Goal: Information Seeking & Learning: Find contact information

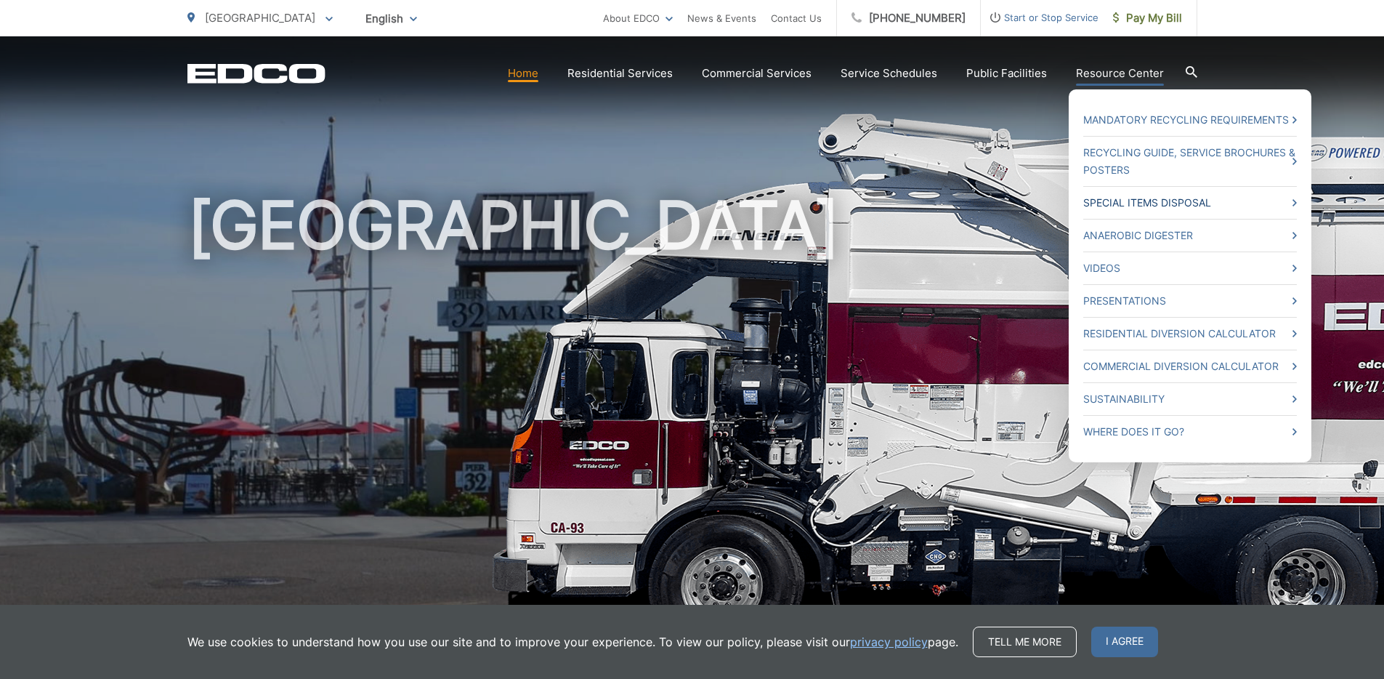
click at [1124, 205] on link "Special Items Disposal" at bounding box center [1190, 202] width 214 height 17
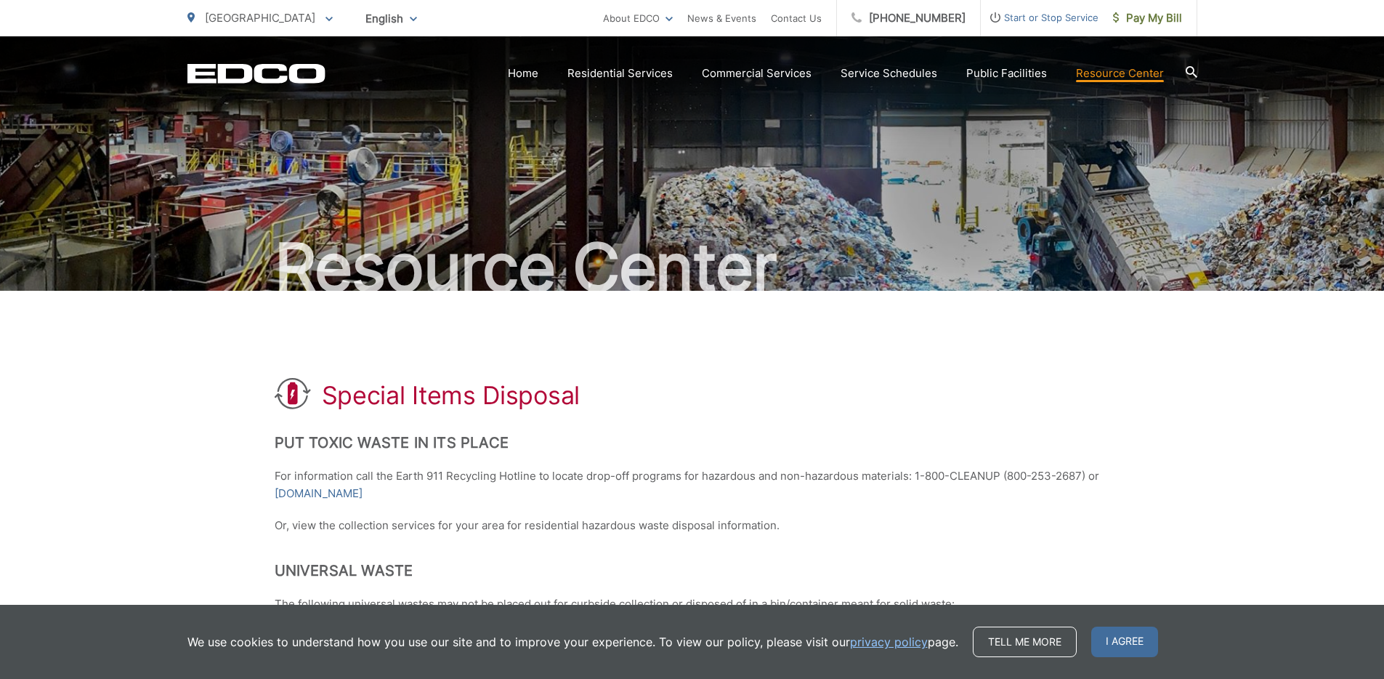
scroll to position [10, 0]
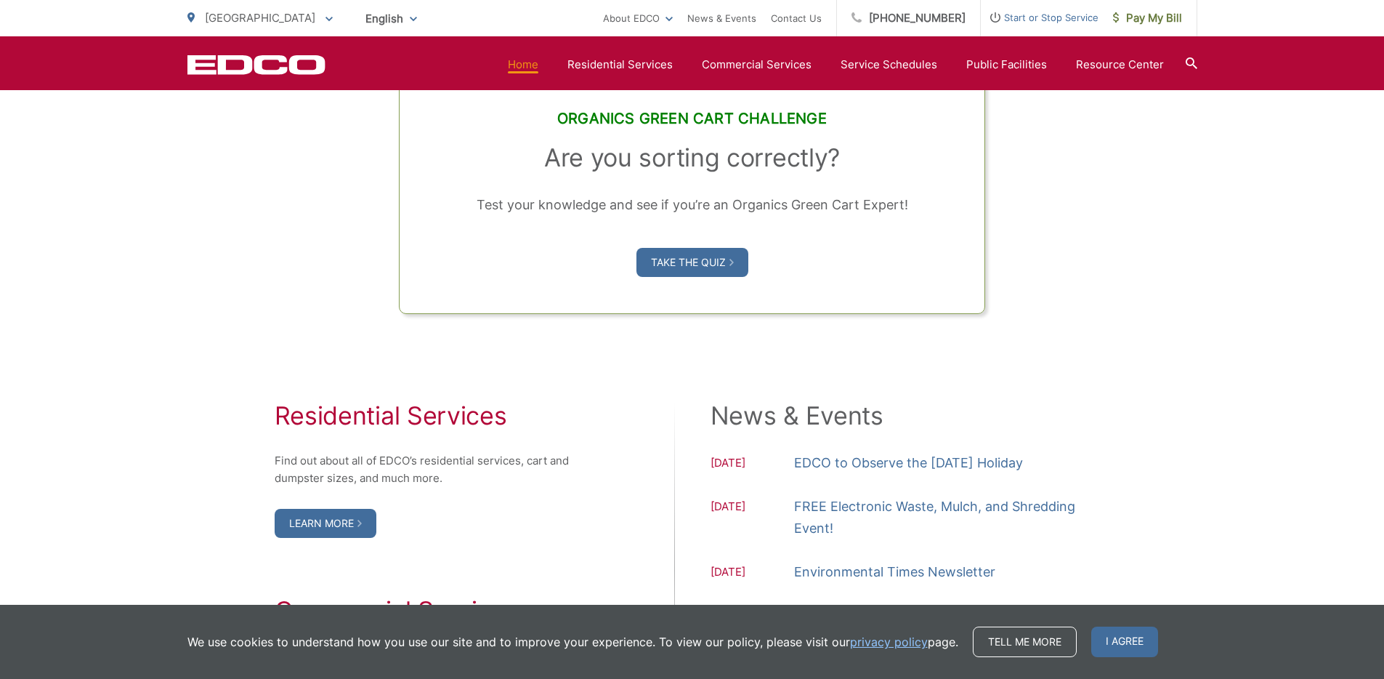
scroll to position [1234, 0]
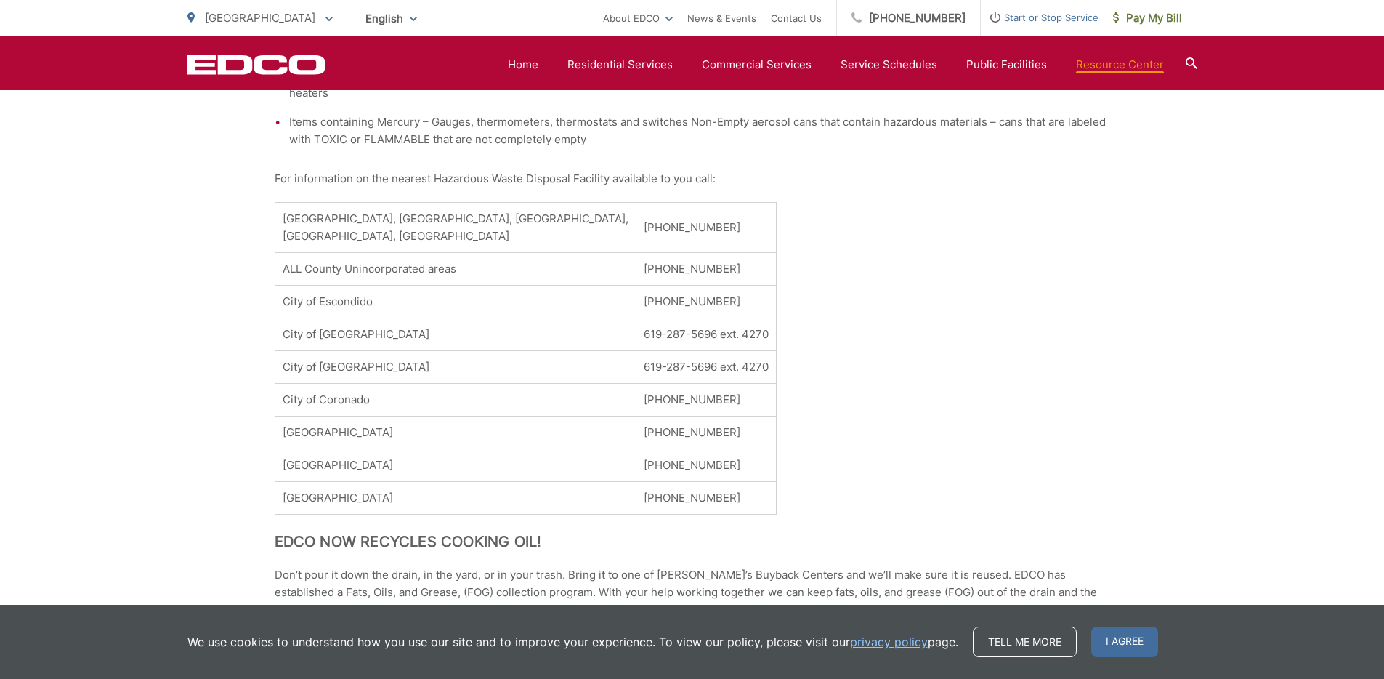
scroll to position [648, 0]
drag, startPoint x: 320, startPoint y: 270, endPoint x: 605, endPoint y: 259, distance: 285.8
click at [605, 259] on tr "ALL County Unincorporated areas 1- 877-713-2784" at bounding box center [525, 268] width 501 height 33
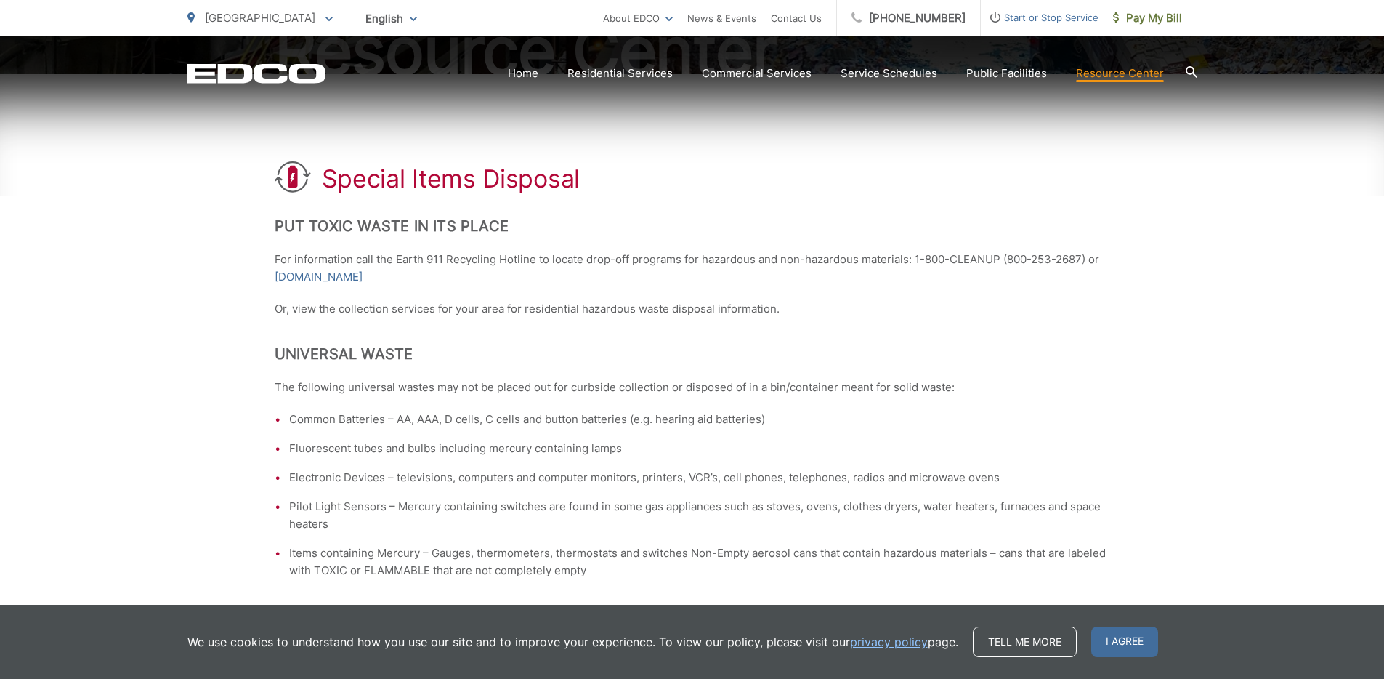
scroll to position [0, 0]
